Goal: Information Seeking & Learning: Learn about a topic

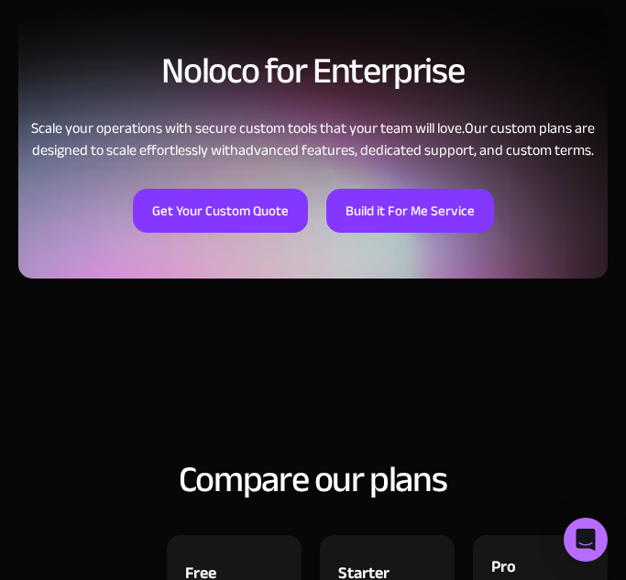
scroll to position [1837, 0]
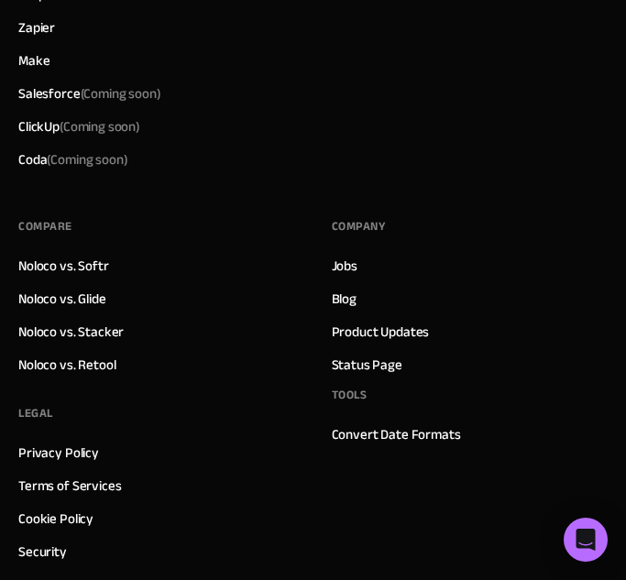
scroll to position [10723, 0]
